Goal: Find specific page/section: Find specific page/section

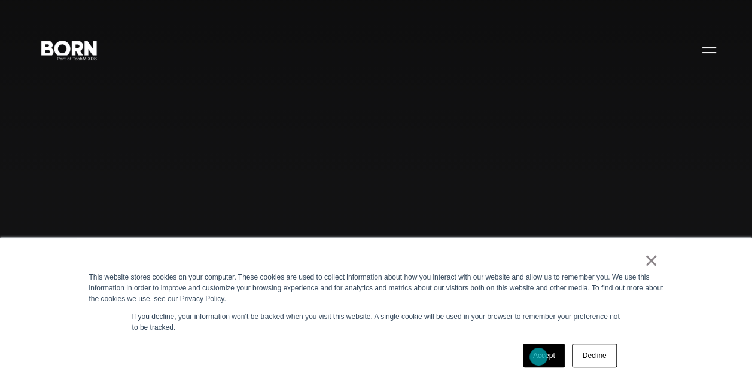
click at [538, 358] on link "Accept" at bounding box center [544, 356] width 42 height 24
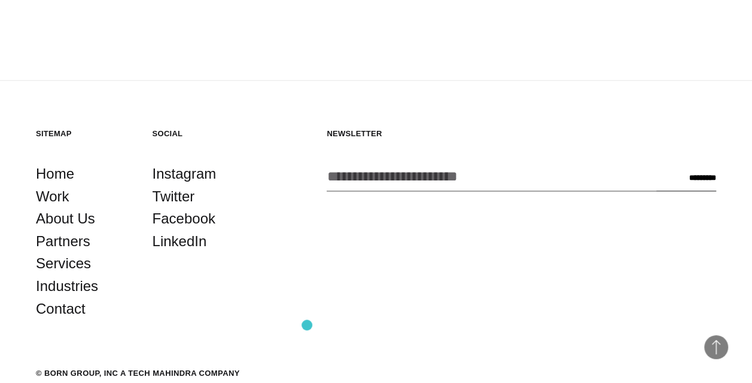
scroll to position [2841, 0]
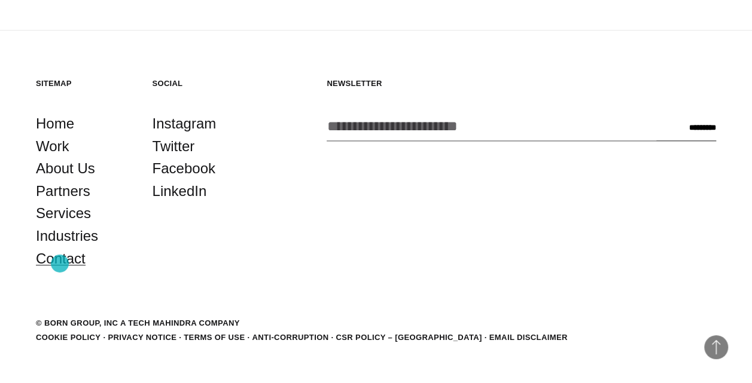
click at [60, 264] on link "Contact" at bounding box center [61, 259] width 50 height 23
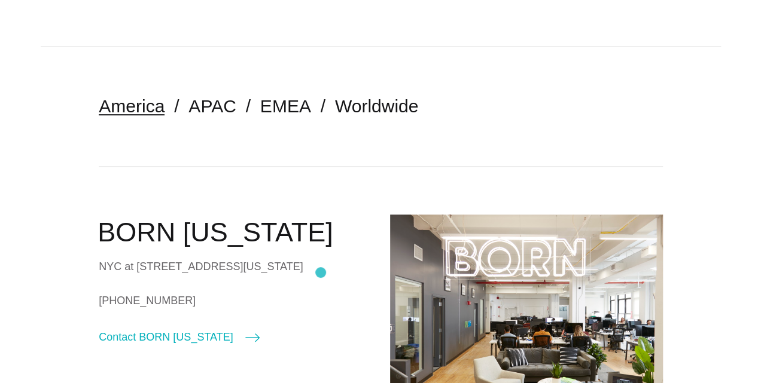
scroll to position [298, 0]
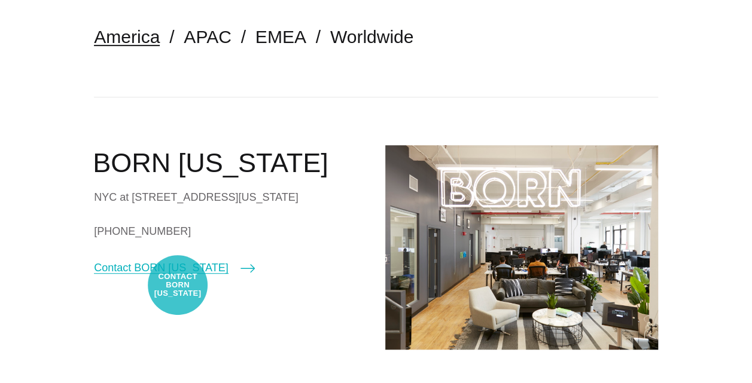
click at [178, 276] on link "Contact BORN [US_STATE]" at bounding box center [174, 268] width 160 height 17
select select "********"
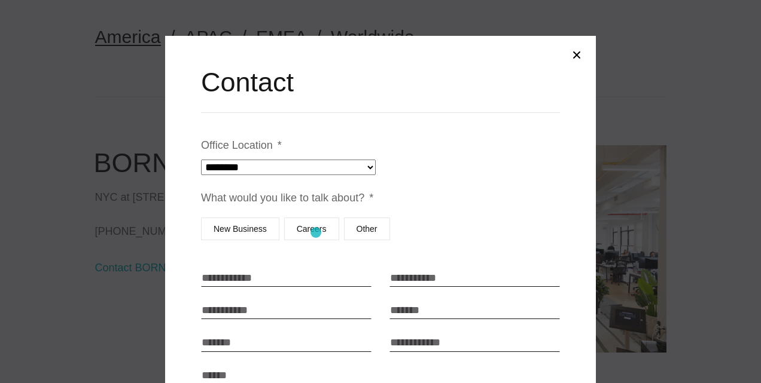
click at [316, 233] on label "Careers" at bounding box center [311, 229] width 55 height 23
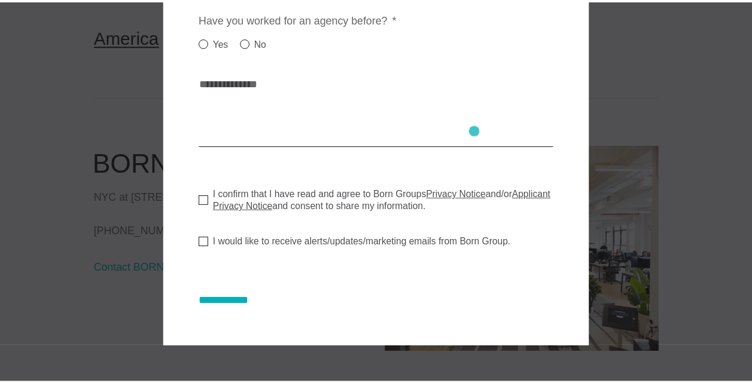
scroll to position [0, 0]
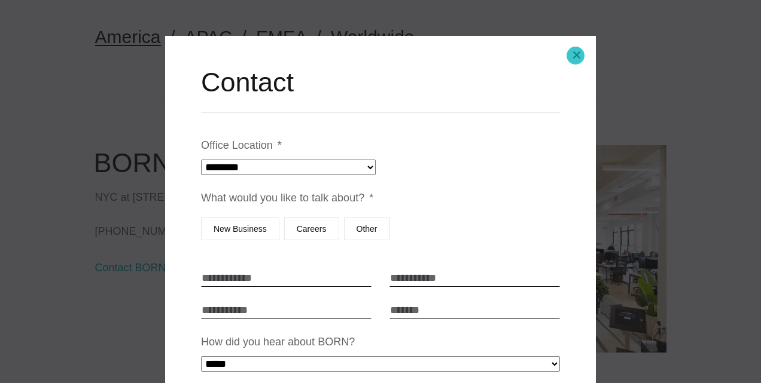
click at [576, 55] on button "Close modal" at bounding box center [576, 55] width 29 height 29
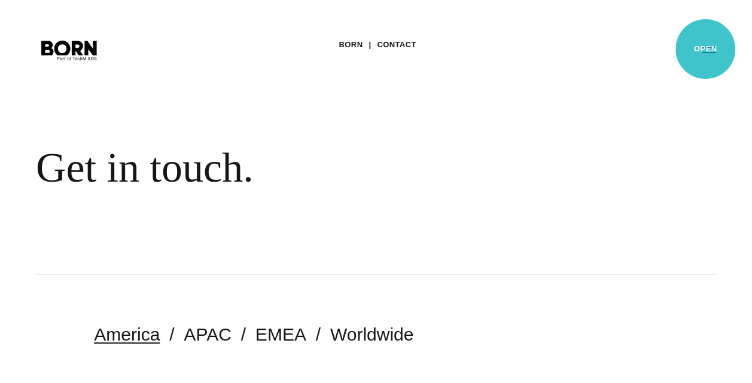
click at [705, 49] on button "Primary Menu" at bounding box center [709, 49] width 29 height 25
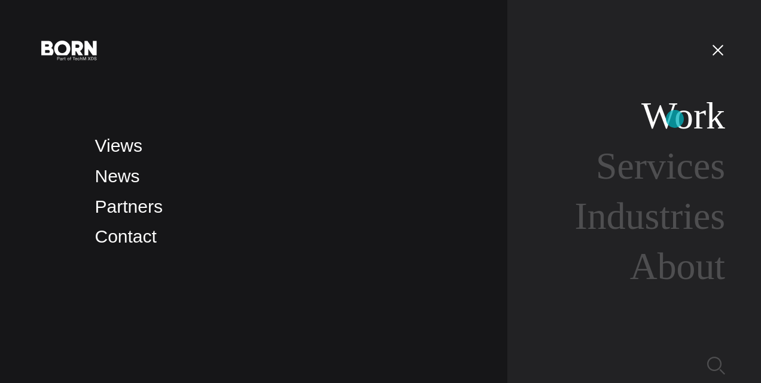
click at [675, 119] on link "Work" at bounding box center [683, 116] width 84 height 42
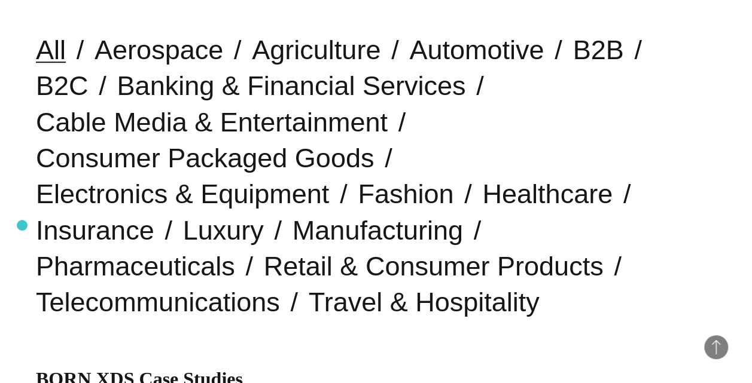
scroll to position [312, 0]
click at [482, 194] on link "Healthcare" at bounding box center [547, 193] width 130 height 31
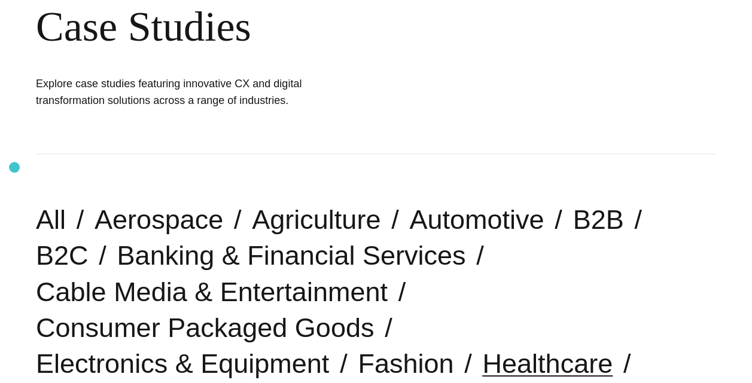
scroll to position [285, 0]
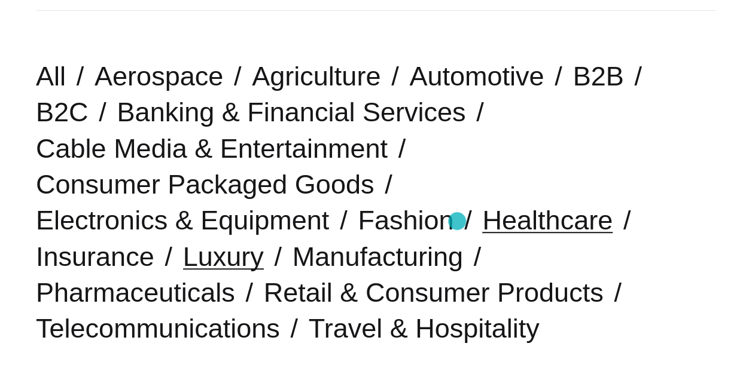
click at [264, 242] on link "Luxury" at bounding box center [223, 257] width 81 height 31
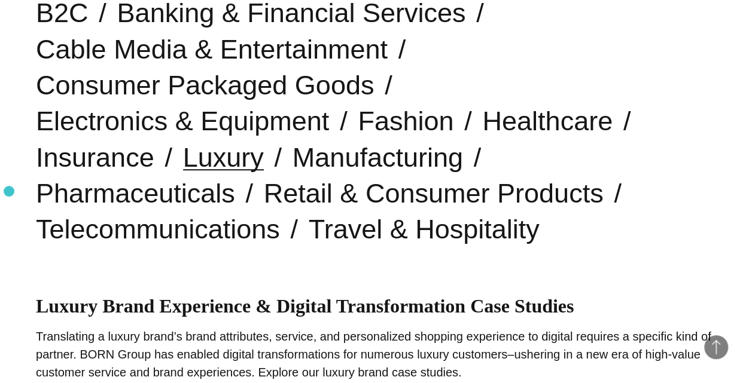
scroll to position [379, 0]
